Goal: Find contact information: Find contact information

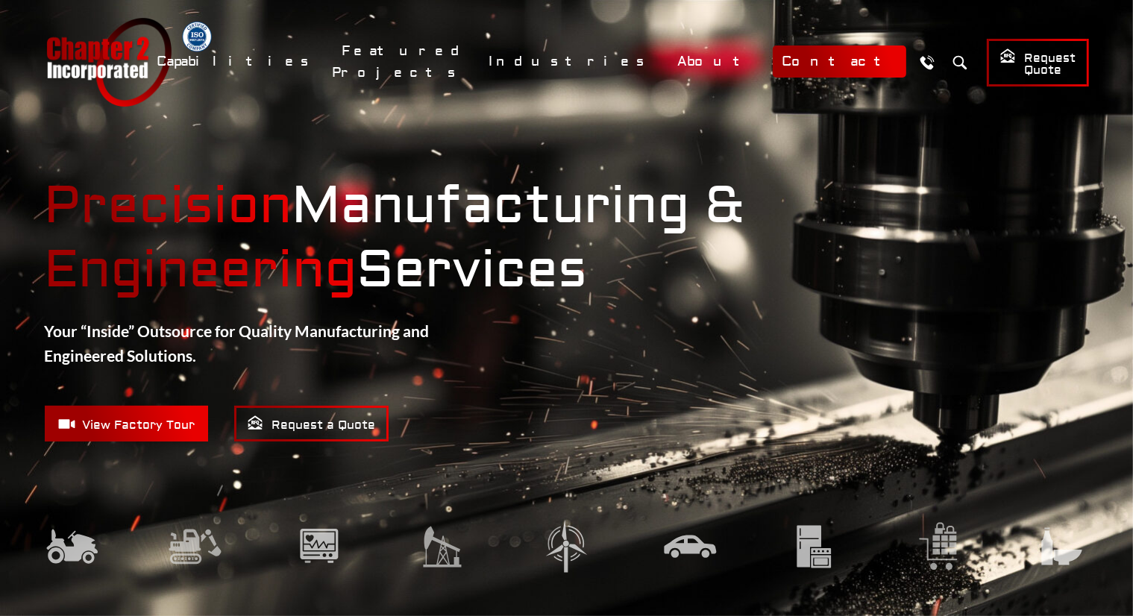
click at [827, 60] on link "Contact" at bounding box center [839, 61] width 133 height 32
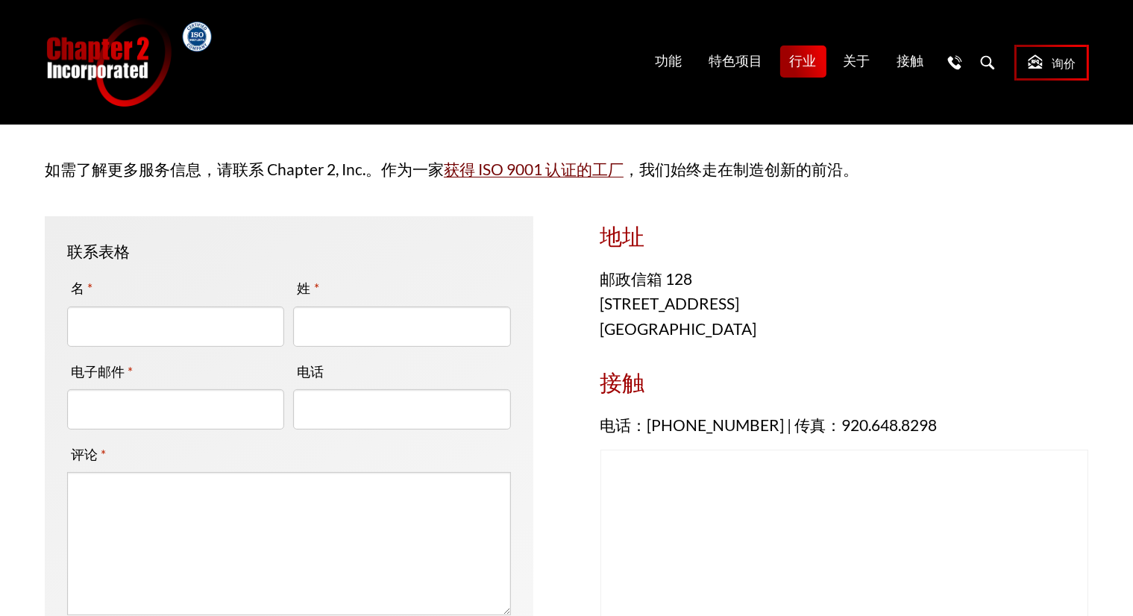
scroll to position [224, 0]
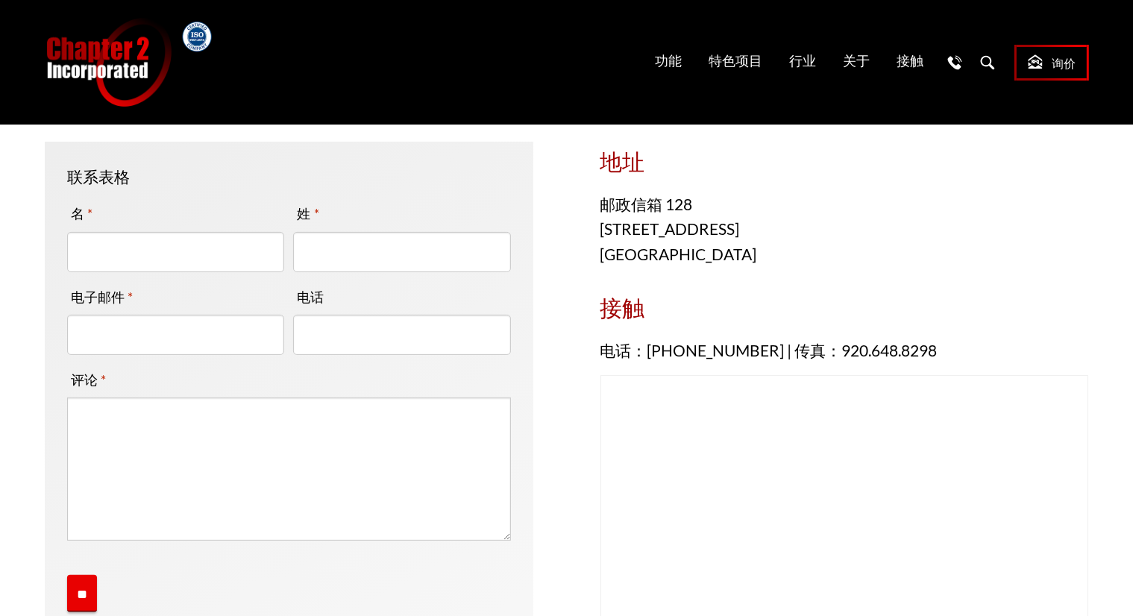
drag, startPoint x: 752, startPoint y: 251, endPoint x: 600, endPoint y: 248, distance: 152.9
click at [600, 248] on p "邮政信箱 128 305 South CP Avenue Lake Mills, WI 53551" at bounding box center [844, 229] width 488 height 75
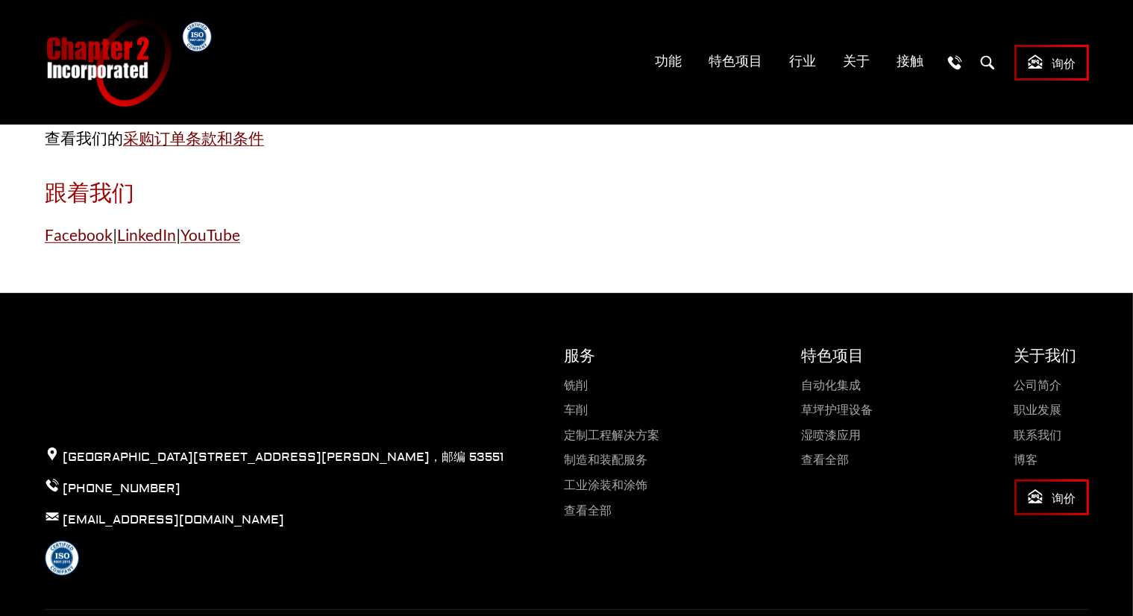
scroll to position [895, 0]
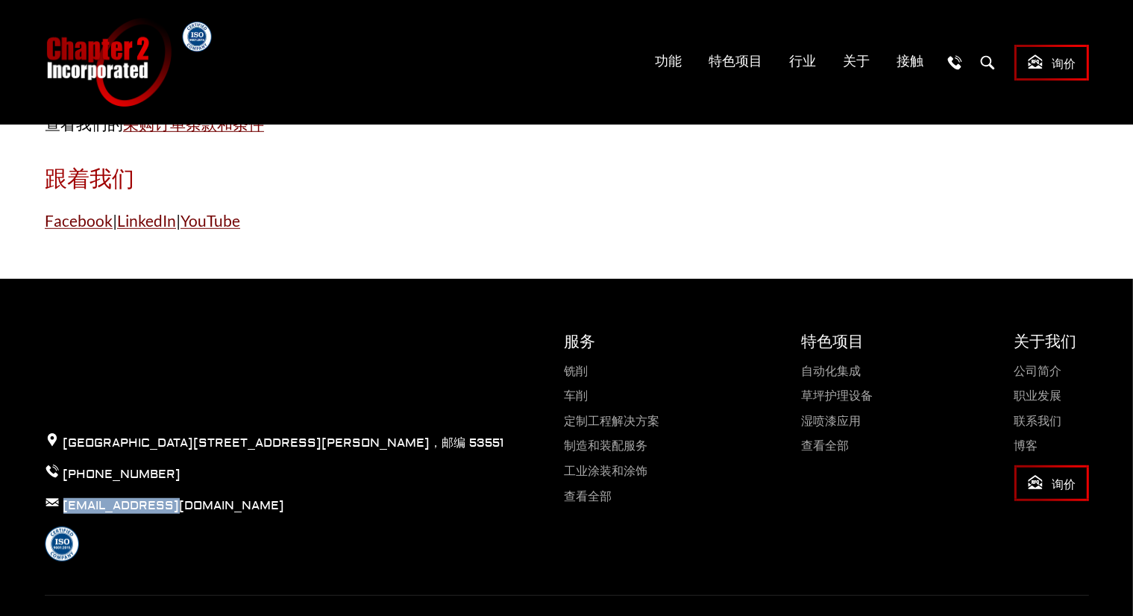
drag, startPoint x: 183, startPoint y: 555, endPoint x: 62, endPoint y: 546, distance: 121.1
click at [62, 546] on div "威斯康星州莱克米尔斯南 CP 大道 305 号，邮编 53551 920-648-8125 chap2@chap2.com" at bounding box center [275, 446] width 520 height 230
copy font "[EMAIL_ADDRESS][DOMAIN_NAME]"
